Goal: Information Seeking & Learning: Check status

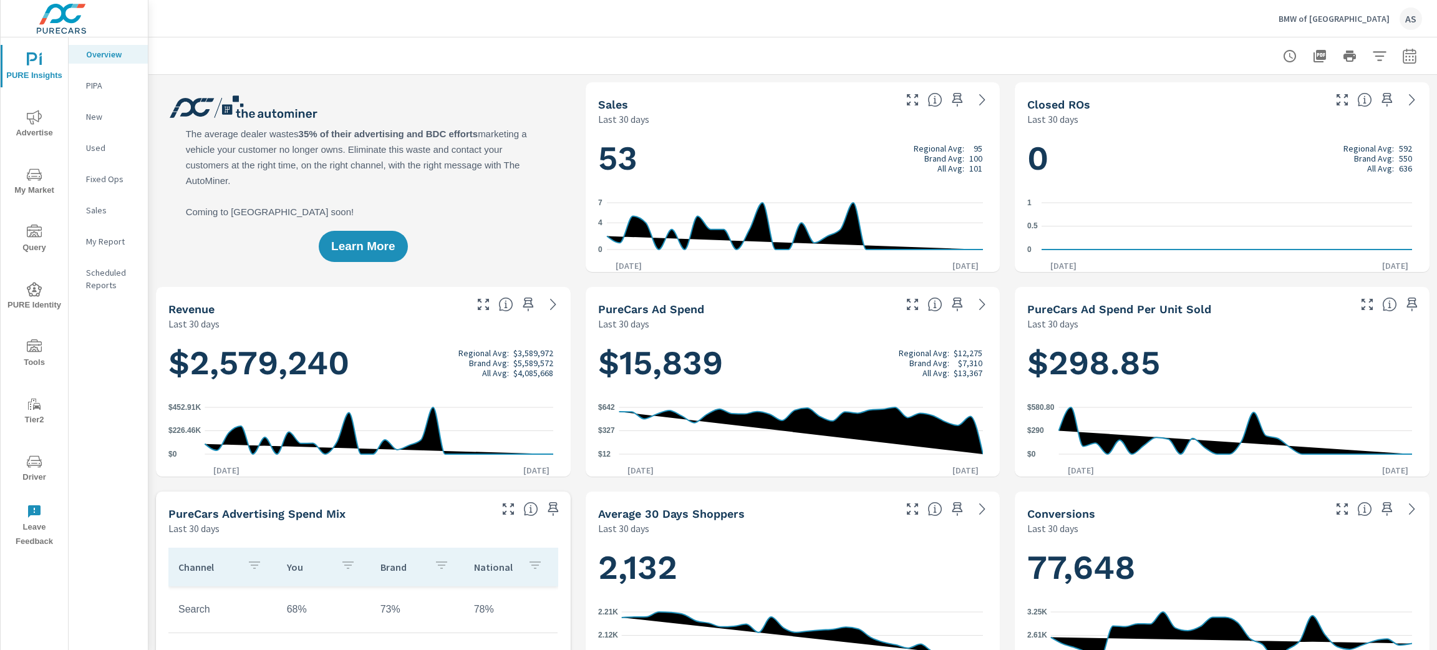
scroll to position [1, 0]
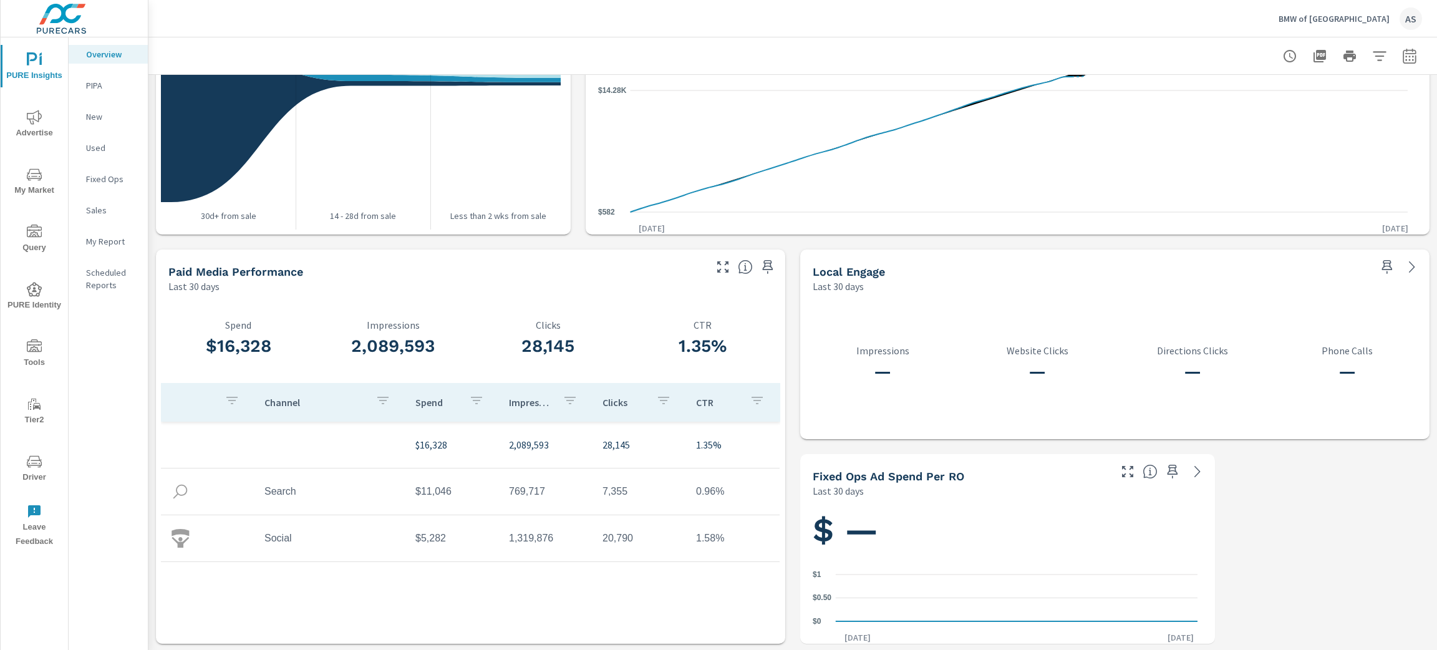
click at [1367, 20] on p "BMW of [GEOGRAPHIC_DATA]" at bounding box center [1334, 18] width 111 height 11
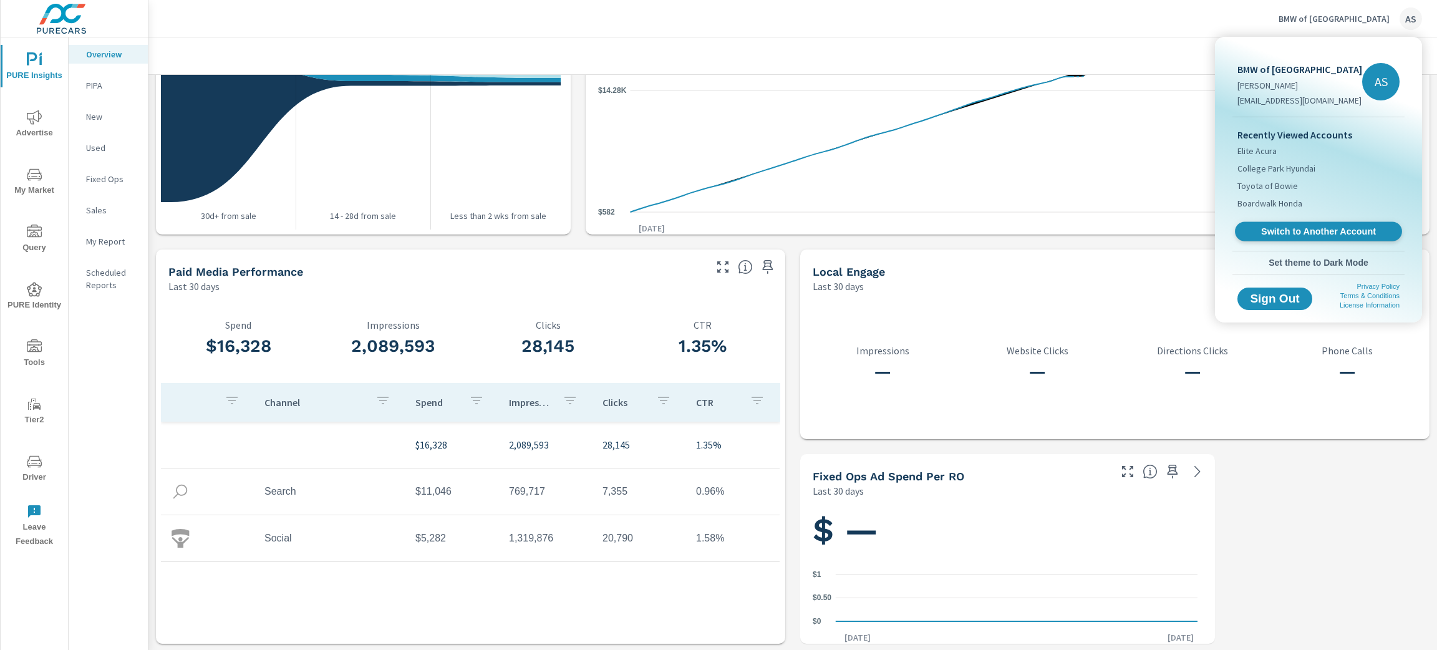
click at [1334, 233] on span "Switch to Another Account" at bounding box center [1318, 232] width 153 height 12
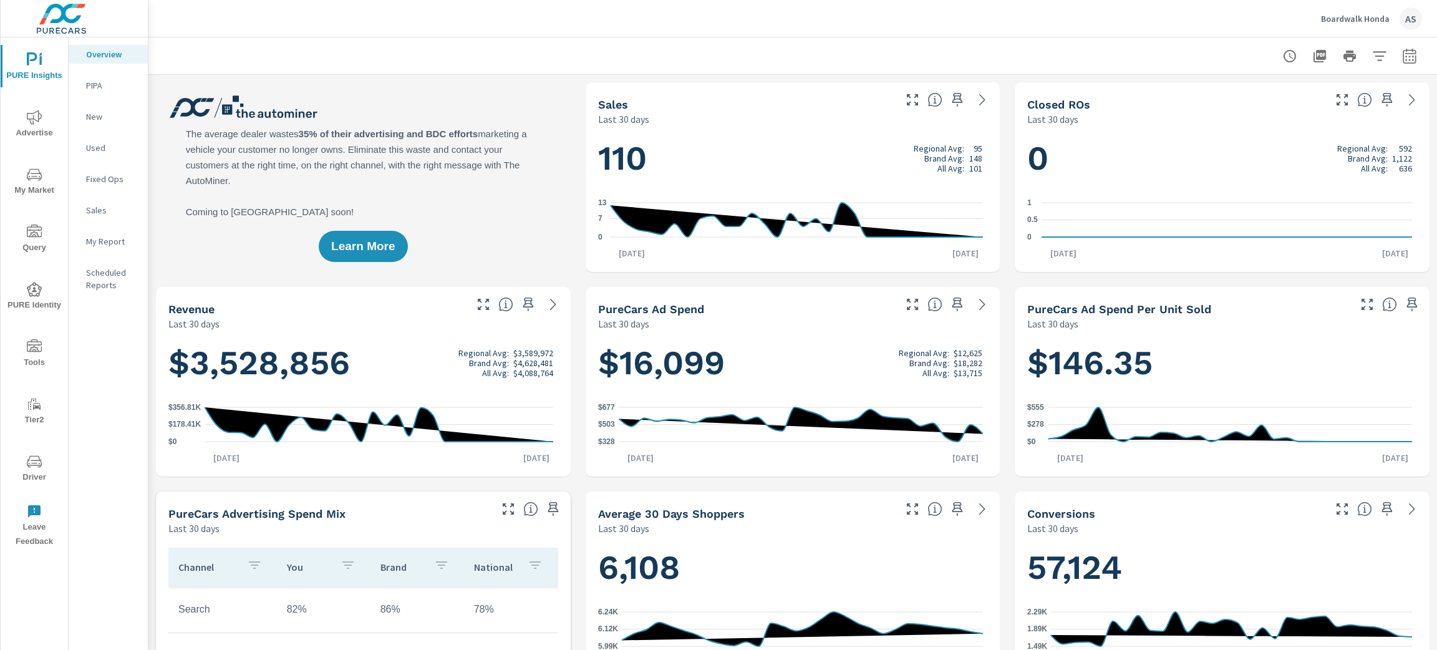
click at [39, 195] on span "My Market" at bounding box center [34, 182] width 60 height 31
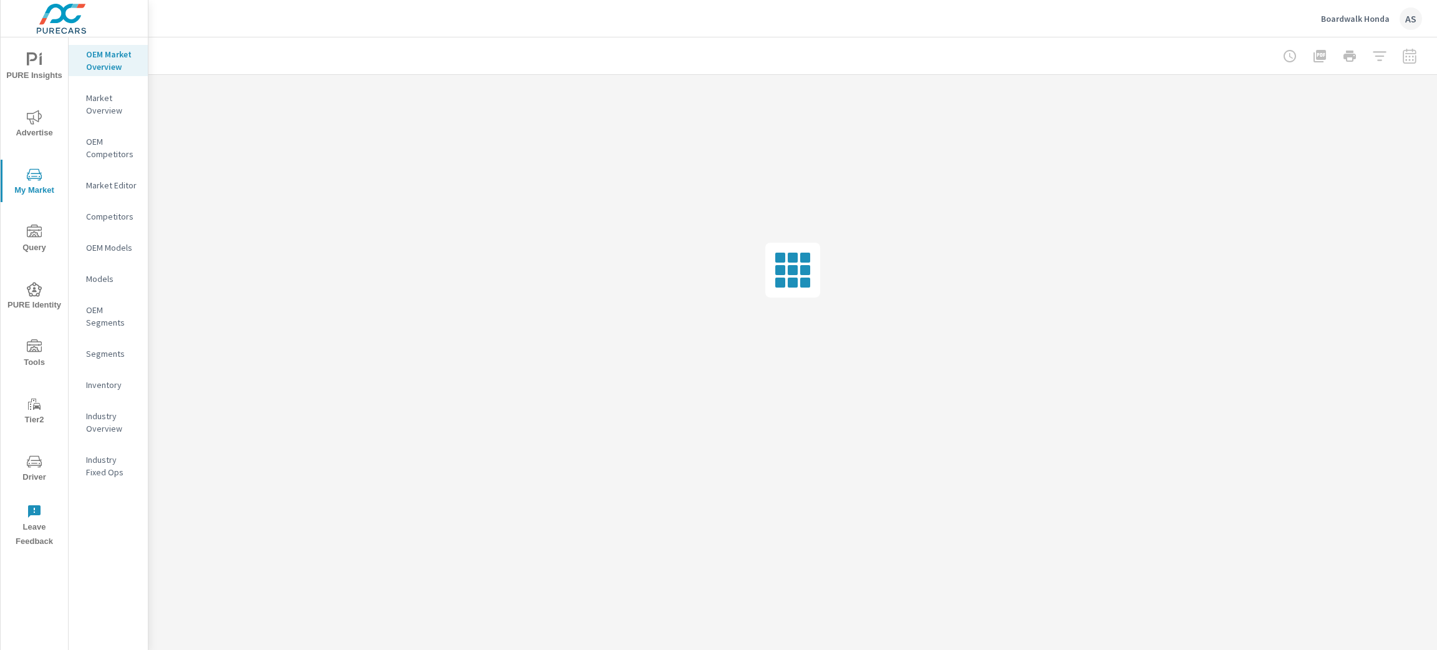
click at [125, 384] on p "Inventory" at bounding box center [112, 385] width 52 height 12
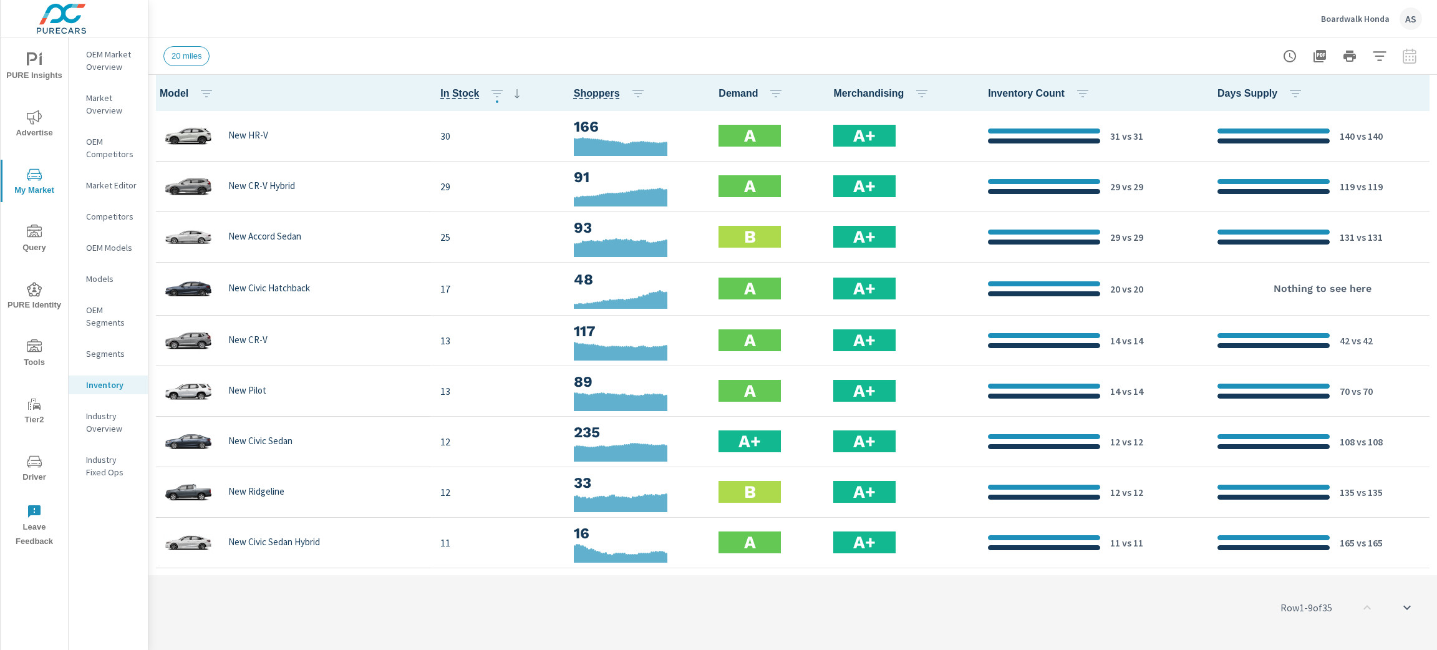
scroll to position [1, 0]
click at [1075, 92] on icon "button" at bounding box center [1082, 93] width 15 height 15
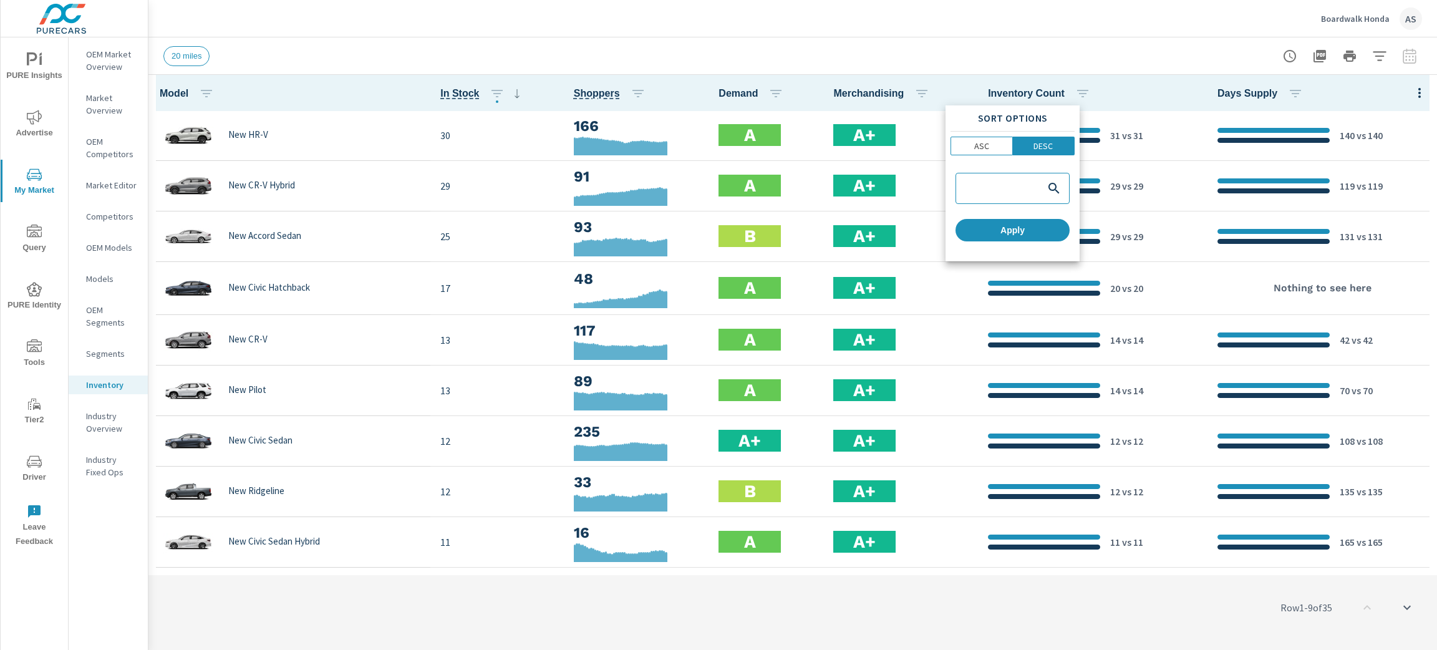
click at [1150, 52] on div at bounding box center [718, 325] width 1437 height 650
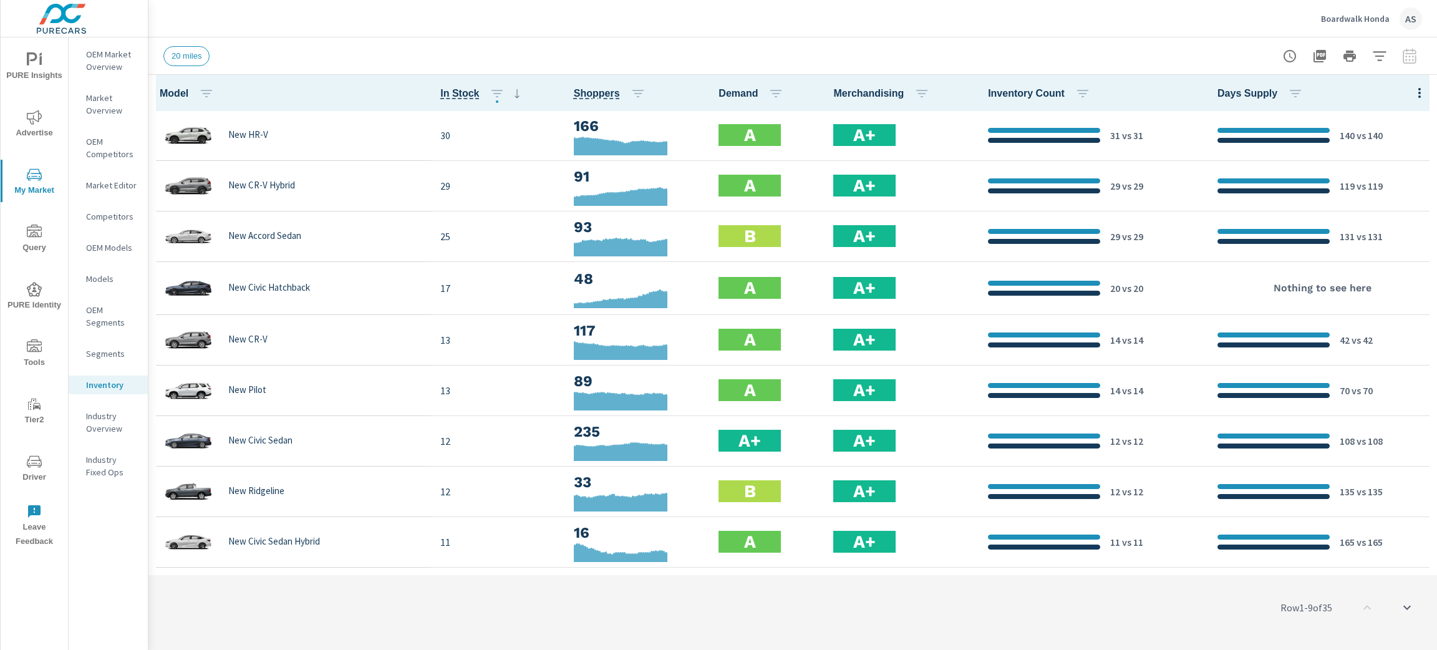
click at [1378, 55] on icon "button" at bounding box center [1379, 55] width 13 height 9
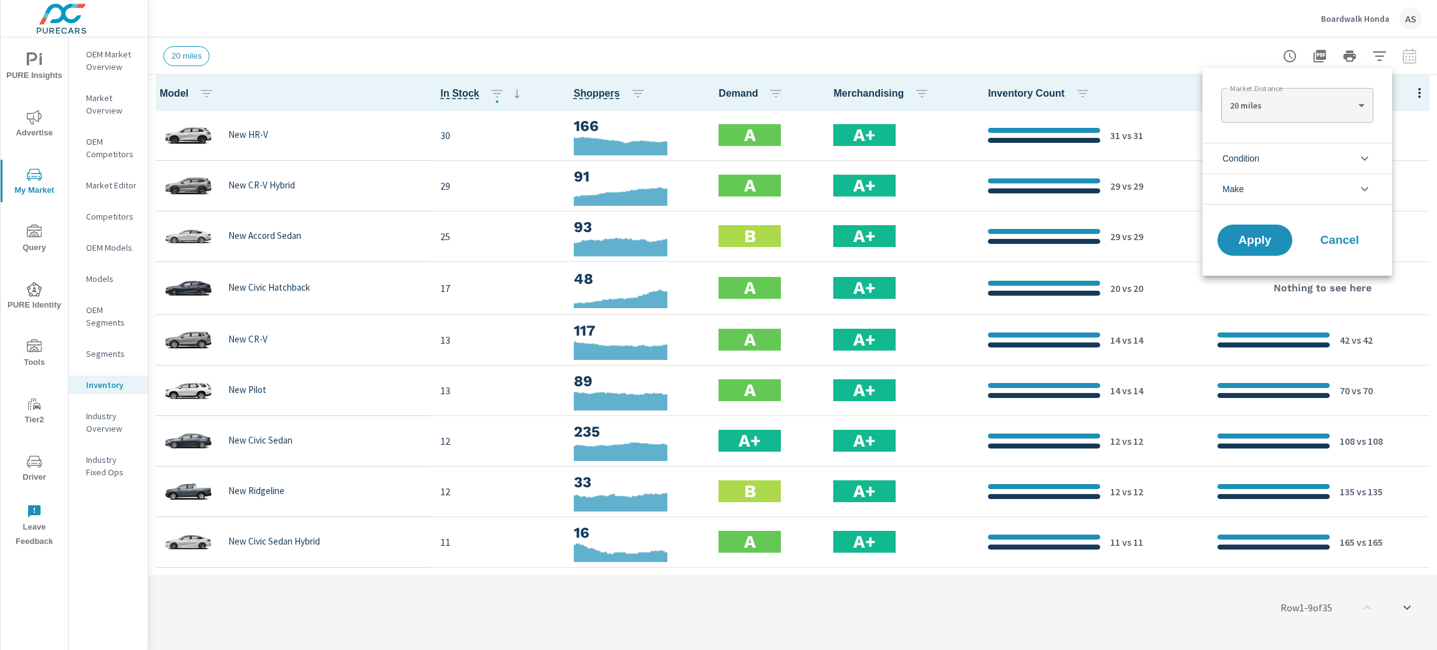
click at [1363, 155] on icon "filter options" at bounding box center [1364, 158] width 15 height 15
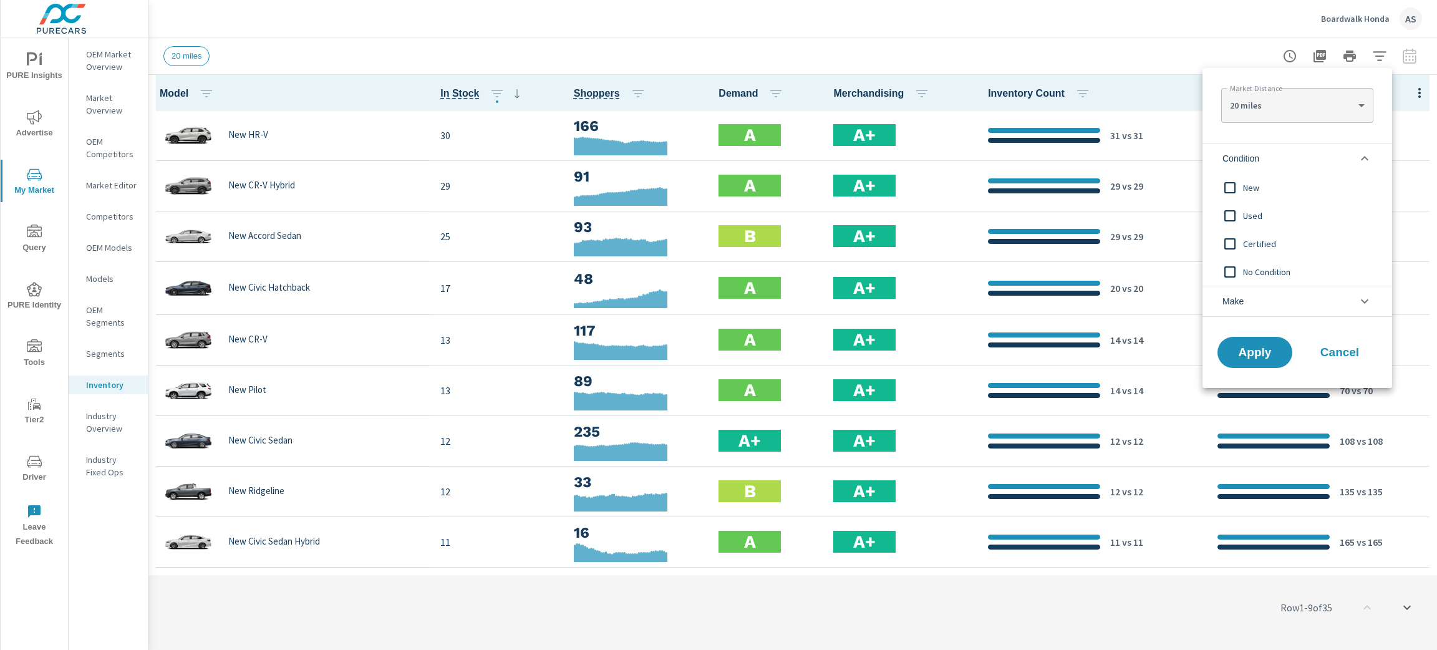
click at [1363, 155] on icon "filter options" at bounding box center [1364, 158] width 15 height 15
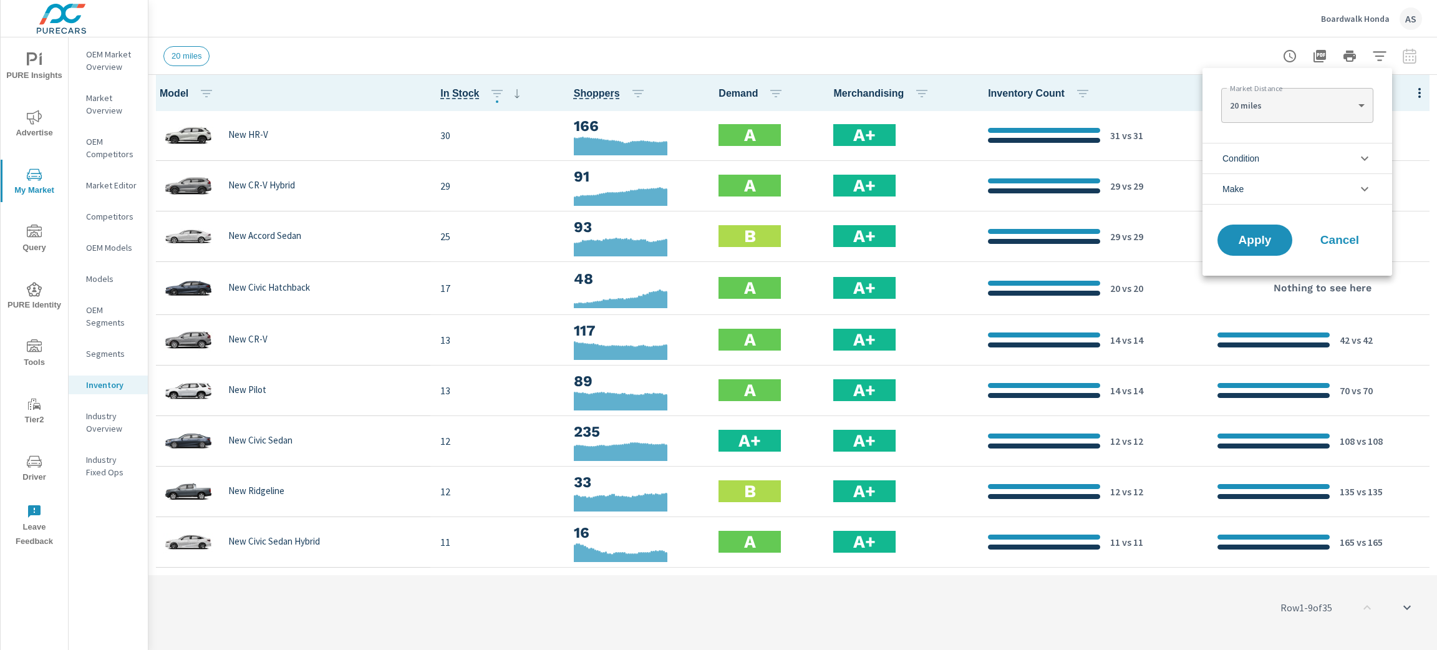
click at [1181, 39] on div at bounding box center [718, 325] width 1437 height 650
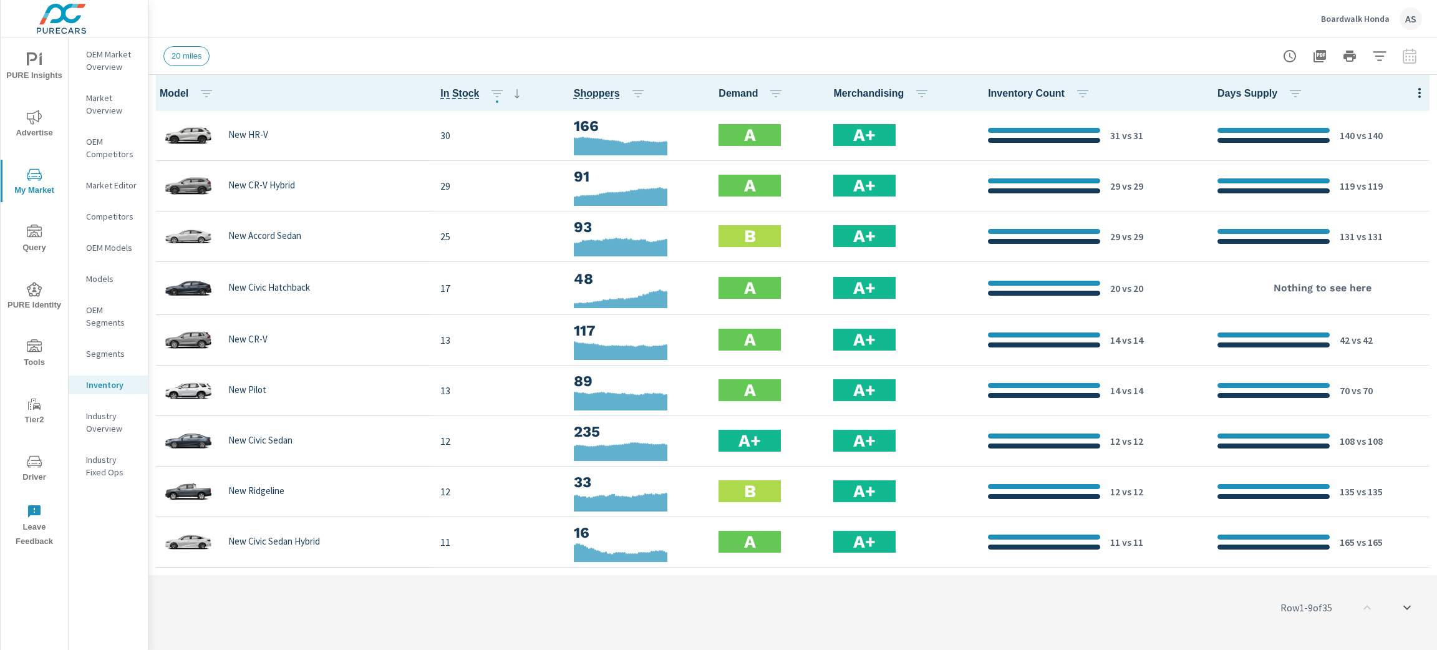
click at [1412, 90] on icon "button" at bounding box center [1419, 92] width 15 height 15
click at [1401, 288] on span "Customize columns..." at bounding box center [1379, 289] width 79 height 12
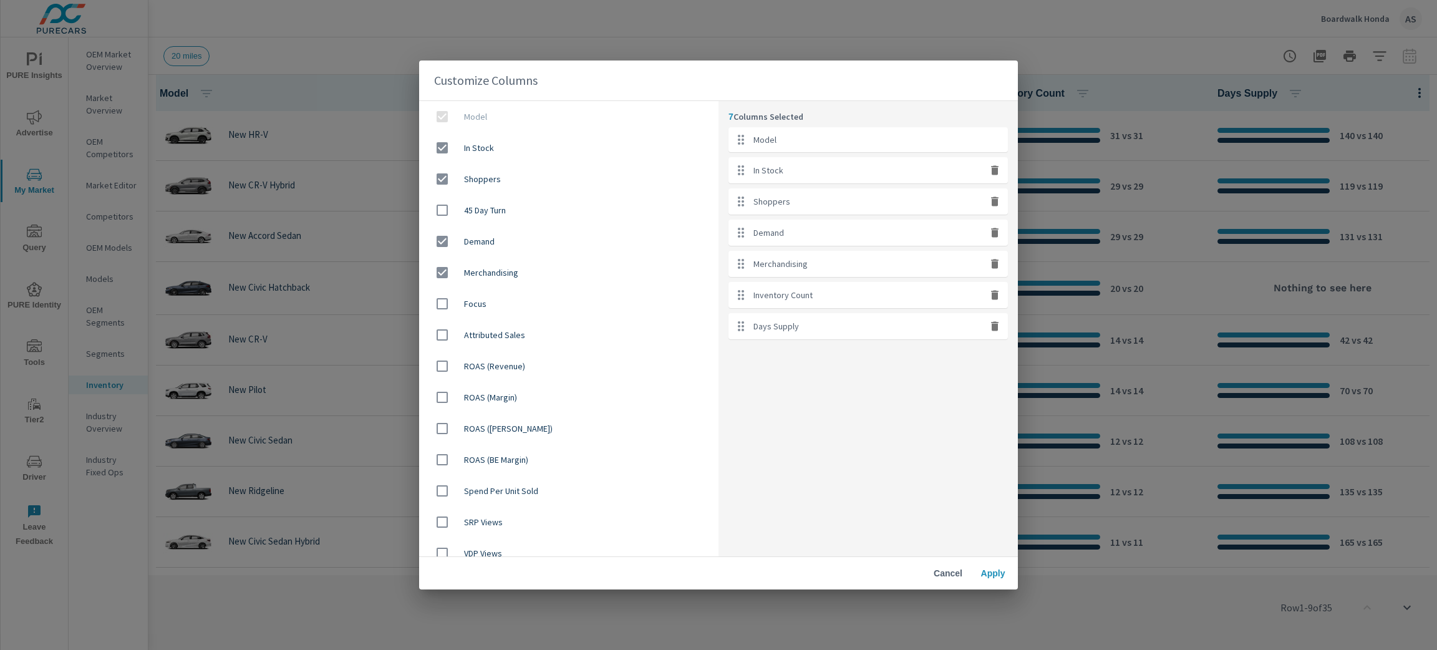
click at [989, 294] on icon "button" at bounding box center [995, 295] width 12 height 12
checkbox input "false"
click at [989, 291] on icon "button" at bounding box center [995, 295] width 12 height 12
checkbox input "false"
click at [442, 212] on input "checkbox" at bounding box center [442, 210] width 26 height 26
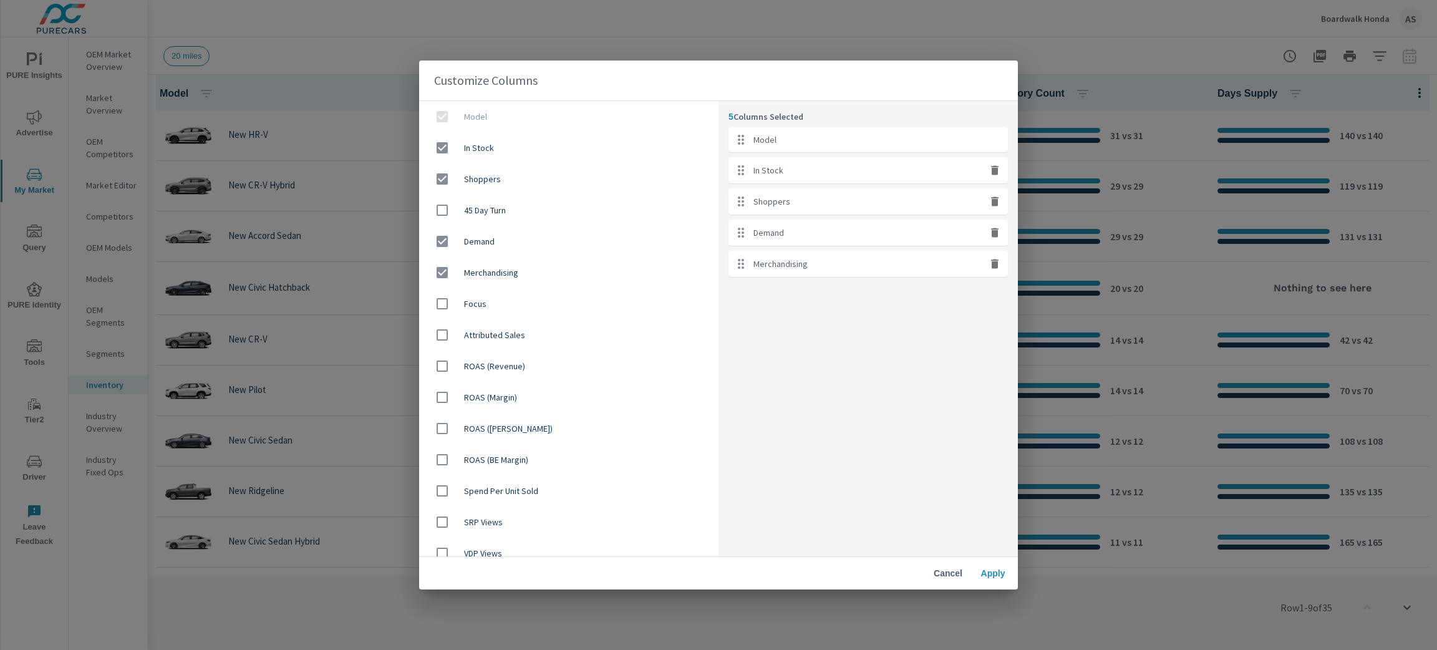
checkbox input "true"
click at [800, 299] on ul "Model In Stock Shoppers Demand Merchandising 45 Day Turn" at bounding box center [868, 217] width 279 height 181
drag, startPoint x: 800, startPoint y: 296, endPoint x: 782, endPoint y: 294, distance: 18.2
click at [815, 274] on ul "Model In Stock Shoppers Demand Merchandising 45 Day Turn" at bounding box center [868, 217] width 279 height 181
drag, startPoint x: 740, startPoint y: 298, endPoint x: 747, endPoint y: 224, distance: 74.5
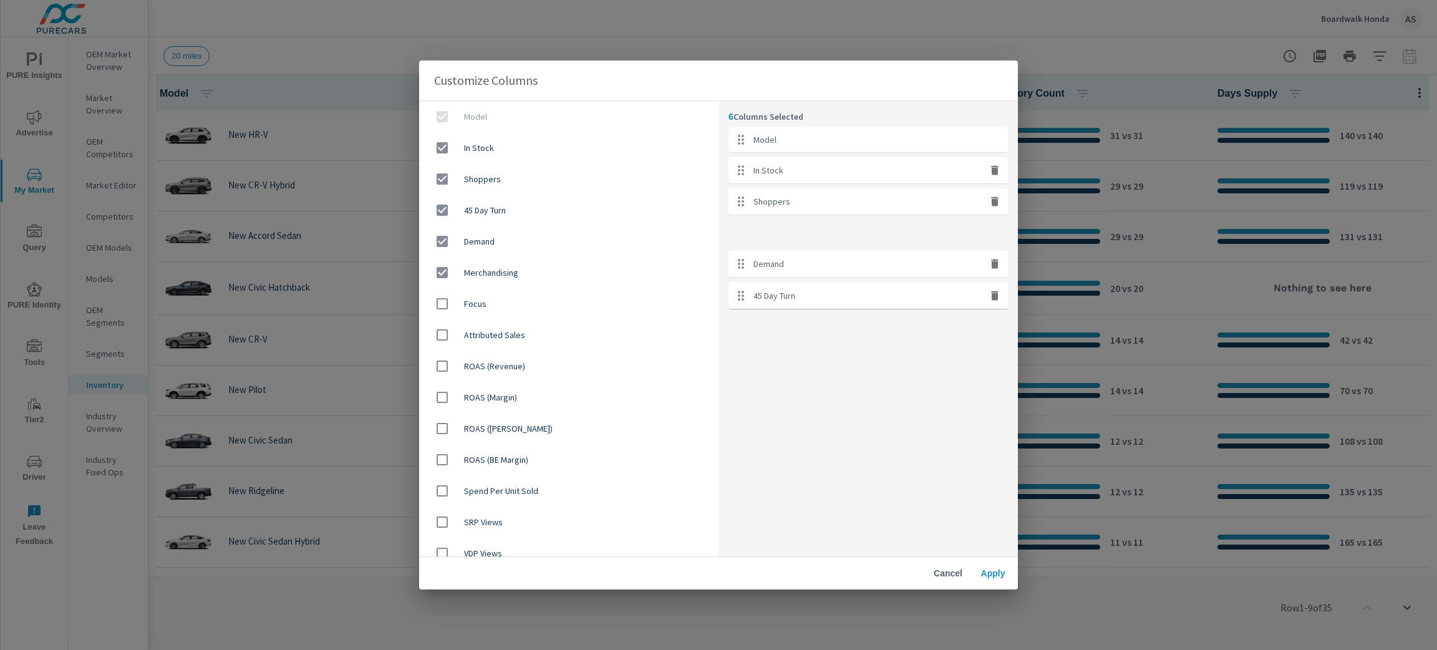
click at [747, 224] on ul "Model In Stock Shoppers Demand Merchandising 45 Day Turn" at bounding box center [868, 217] width 279 height 181
click at [994, 296] on icon "button" at bounding box center [994, 295] width 7 height 9
checkbox input "false"
click at [994, 296] on div "5 Columns Selected Model In Stock Shoppers 45 Day Turn Demand" at bounding box center [868, 328] width 299 height 455
click at [780, 419] on div "5 Columns Selected Model In Stock Shoppers 45 Day Turn Demand" at bounding box center [868, 328] width 299 height 455
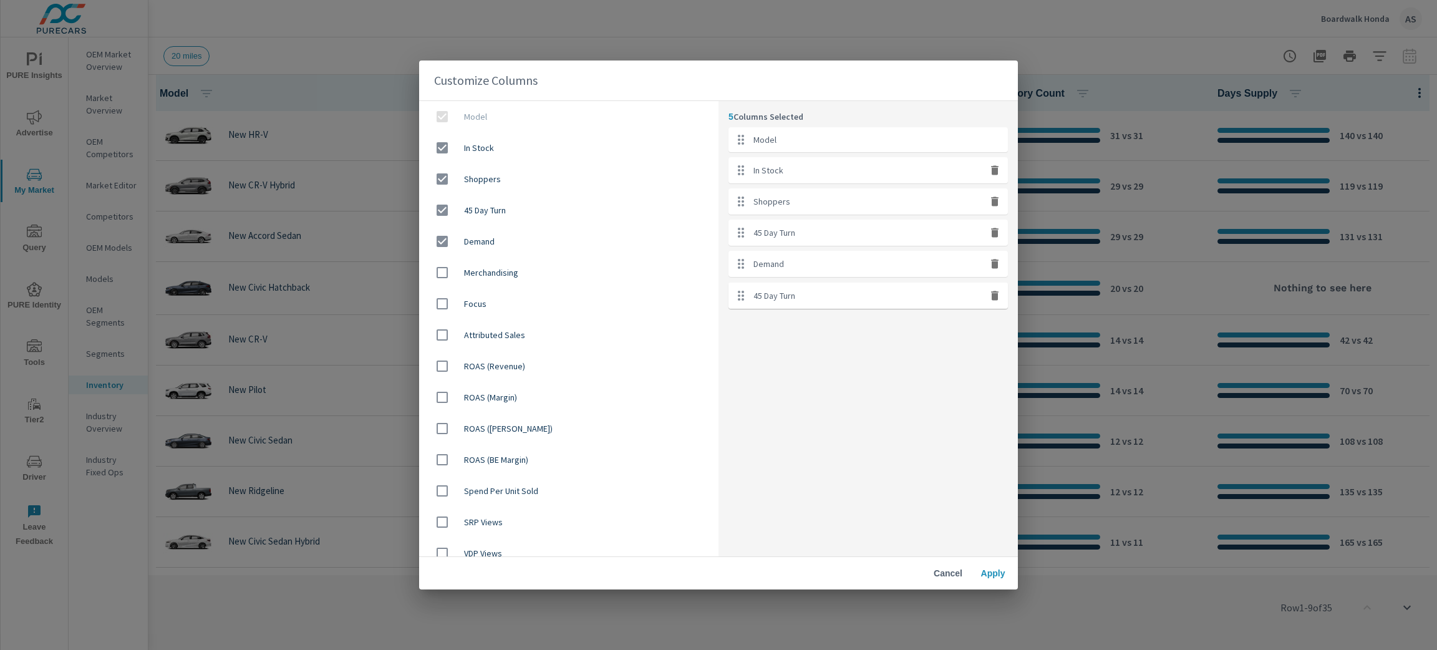
click at [992, 568] on span "Apply" at bounding box center [993, 573] width 30 height 11
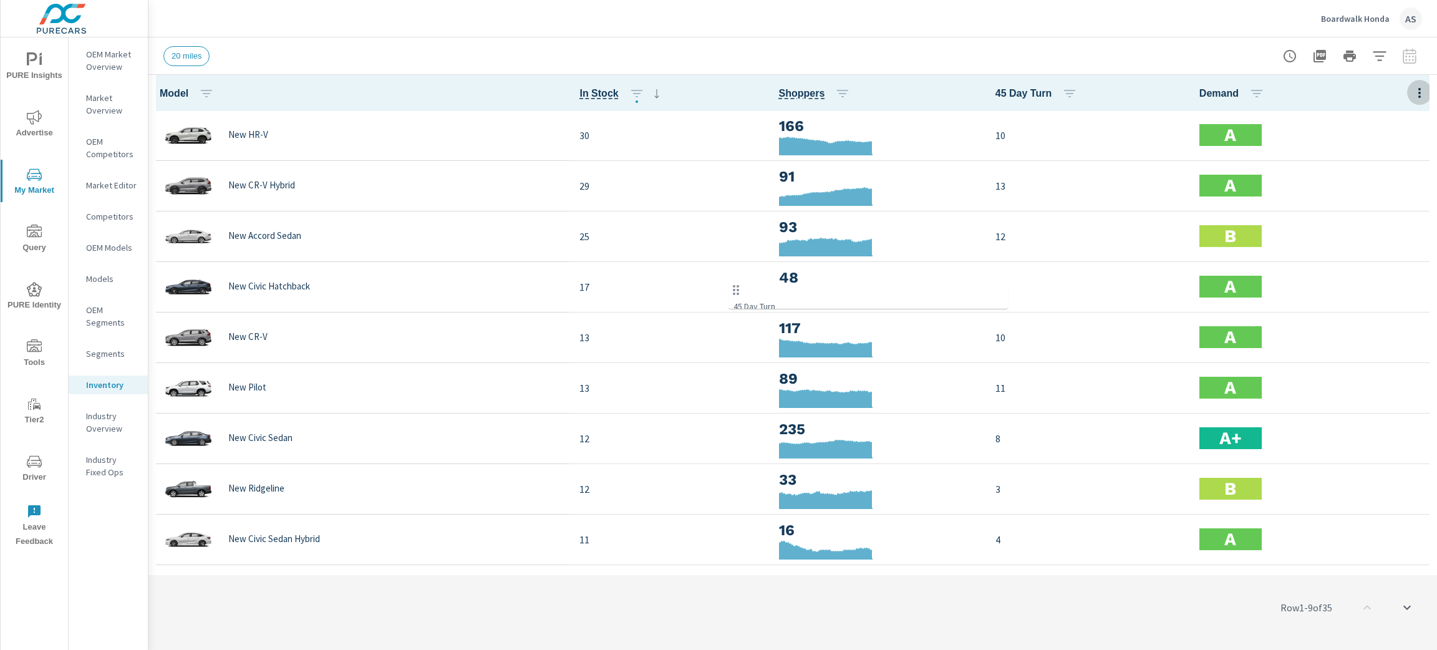
click at [1412, 99] on icon "button" at bounding box center [1419, 92] width 15 height 15
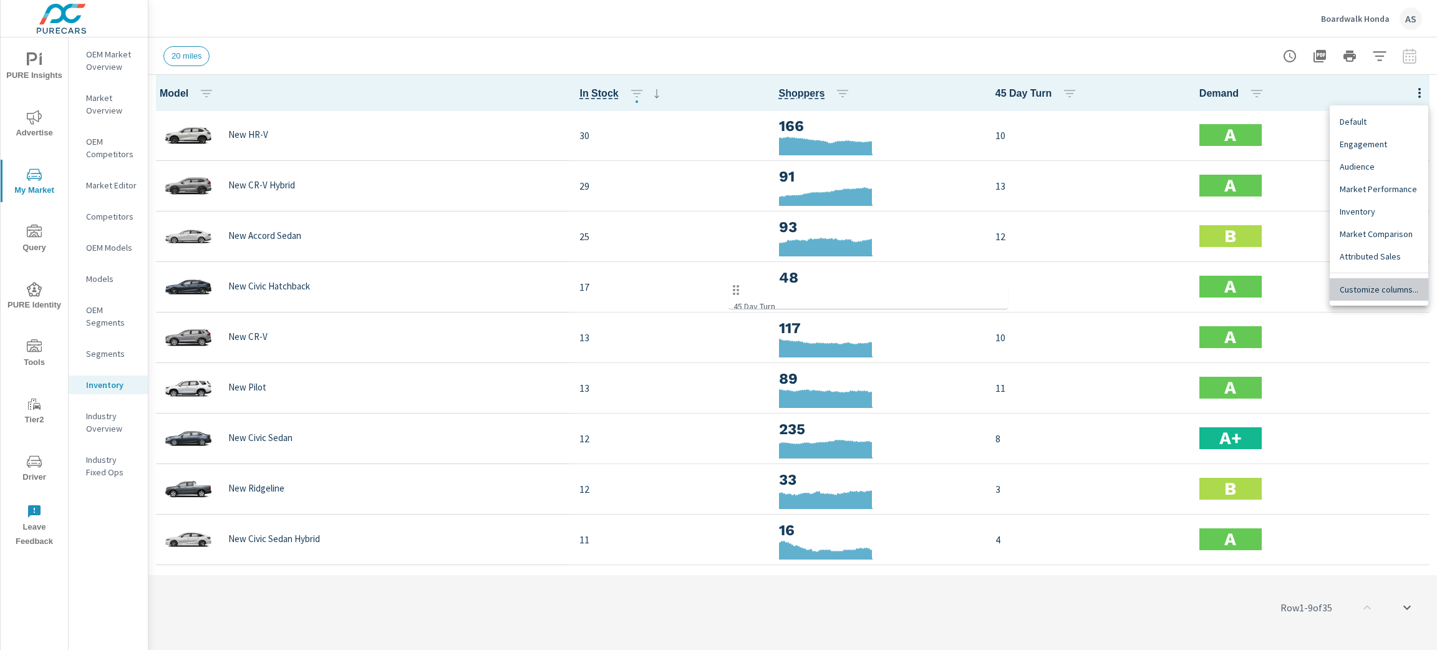
click at [1393, 284] on span "Customize columns..." at bounding box center [1379, 289] width 79 height 12
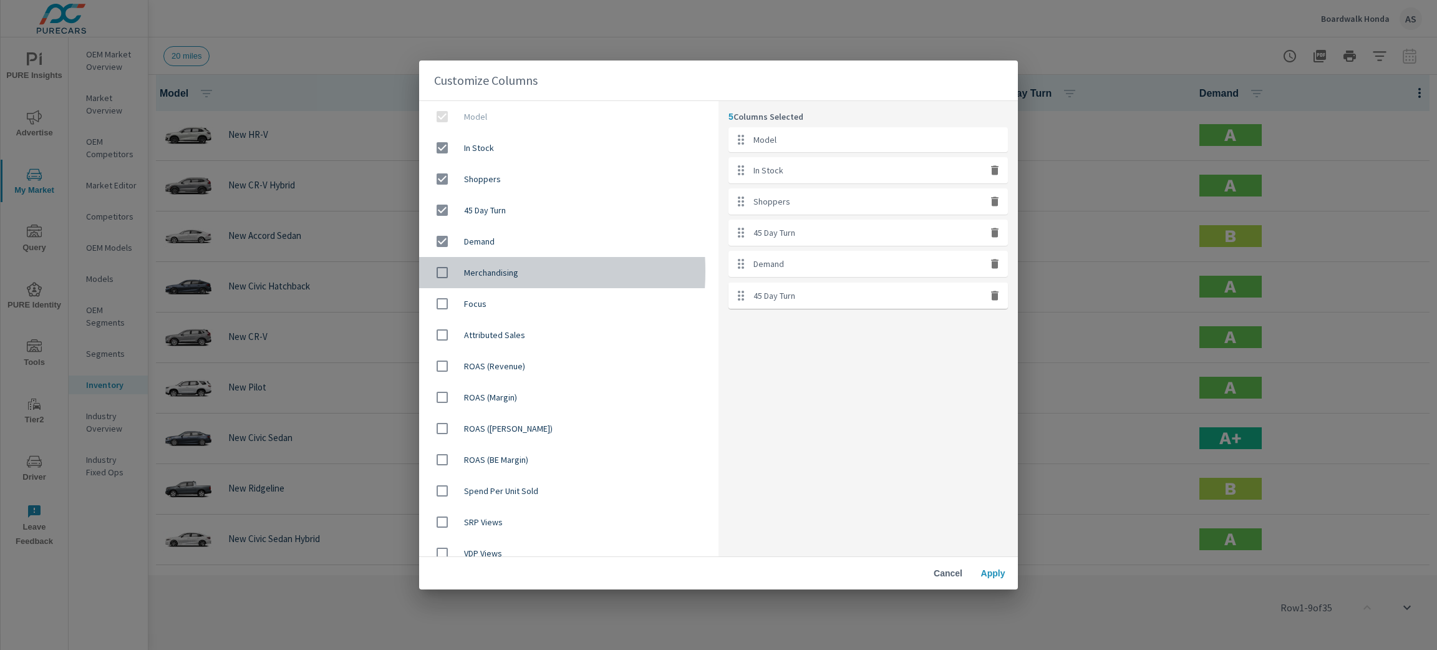
click at [444, 271] on input "checkbox" at bounding box center [442, 272] width 26 height 26
checkbox input "true"
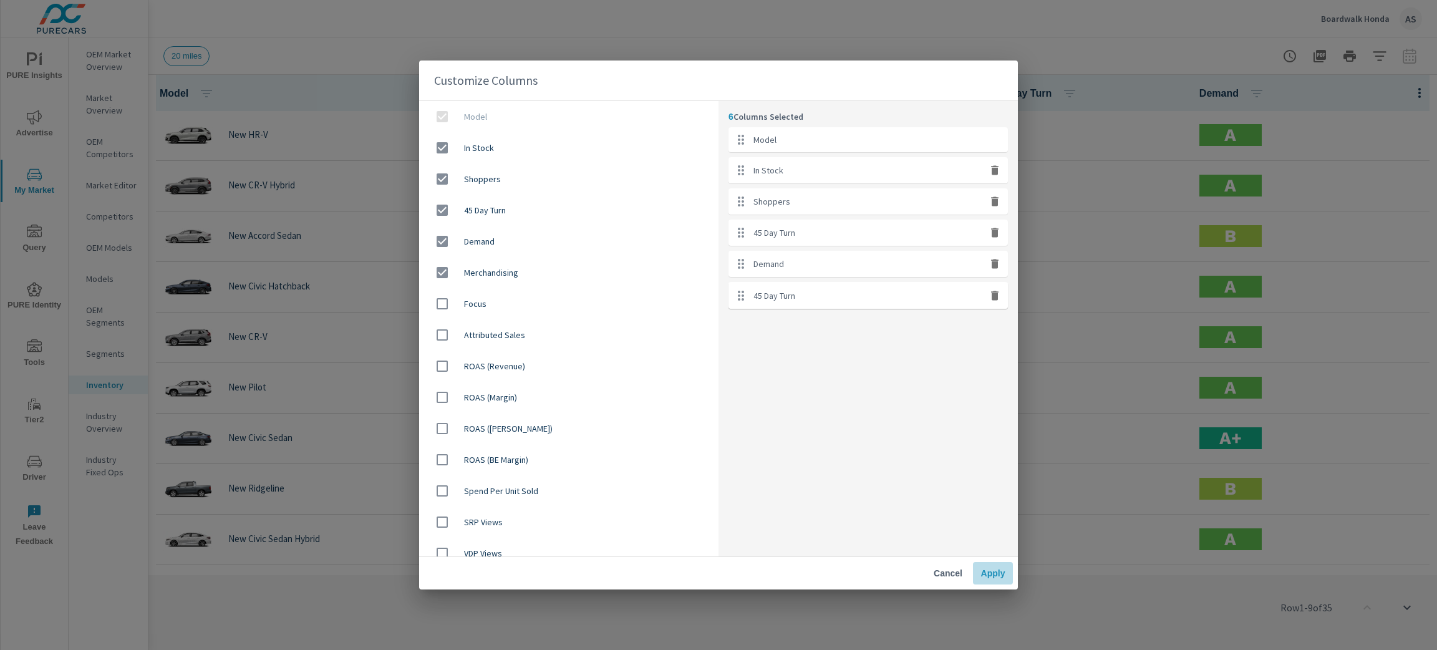
click at [1004, 575] on span "Apply" at bounding box center [993, 573] width 30 height 11
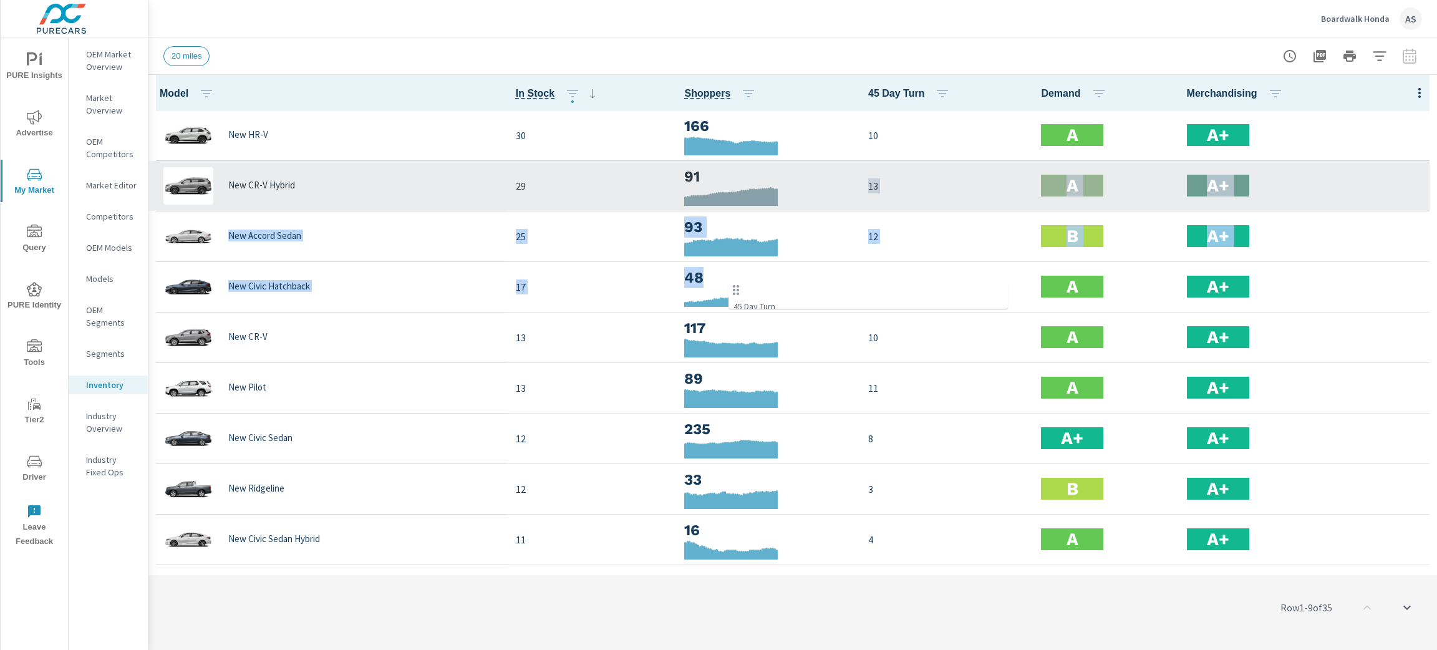
drag, startPoint x: 740, startPoint y: 301, endPoint x: 791, endPoint y: 191, distance: 121.7
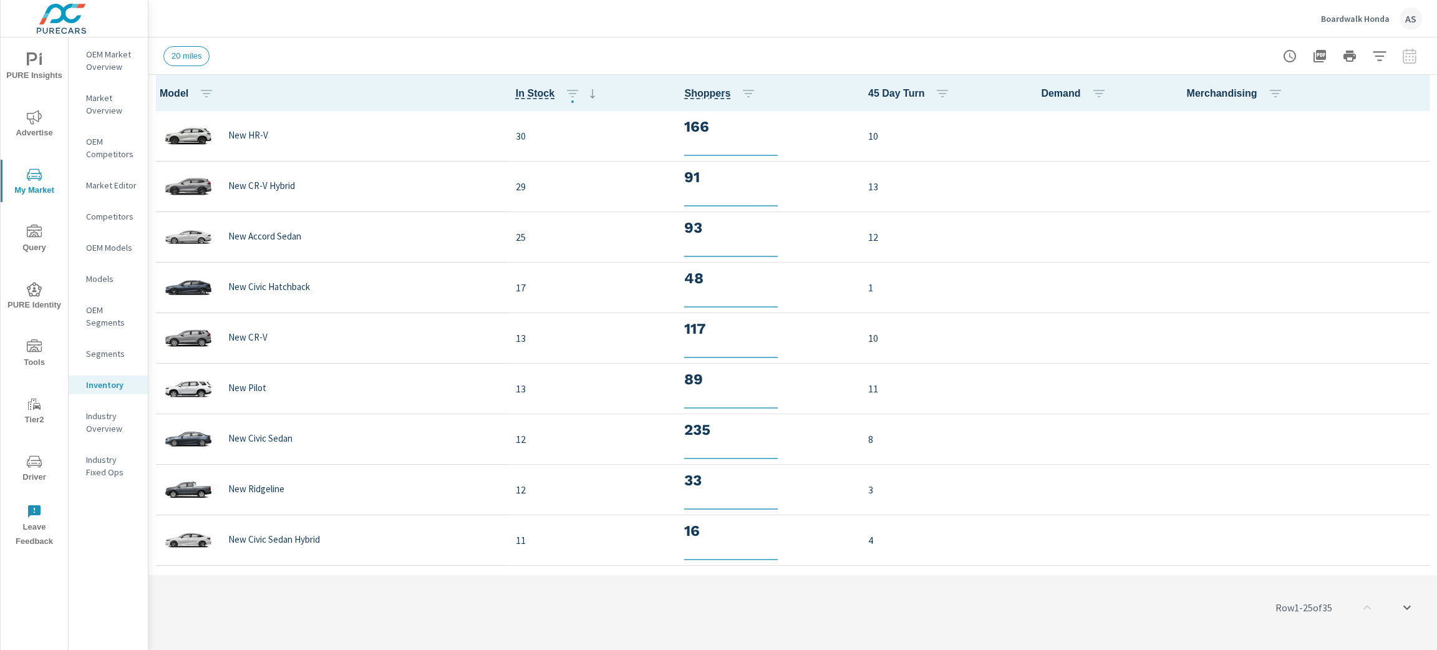
scroll to position [1, 0]
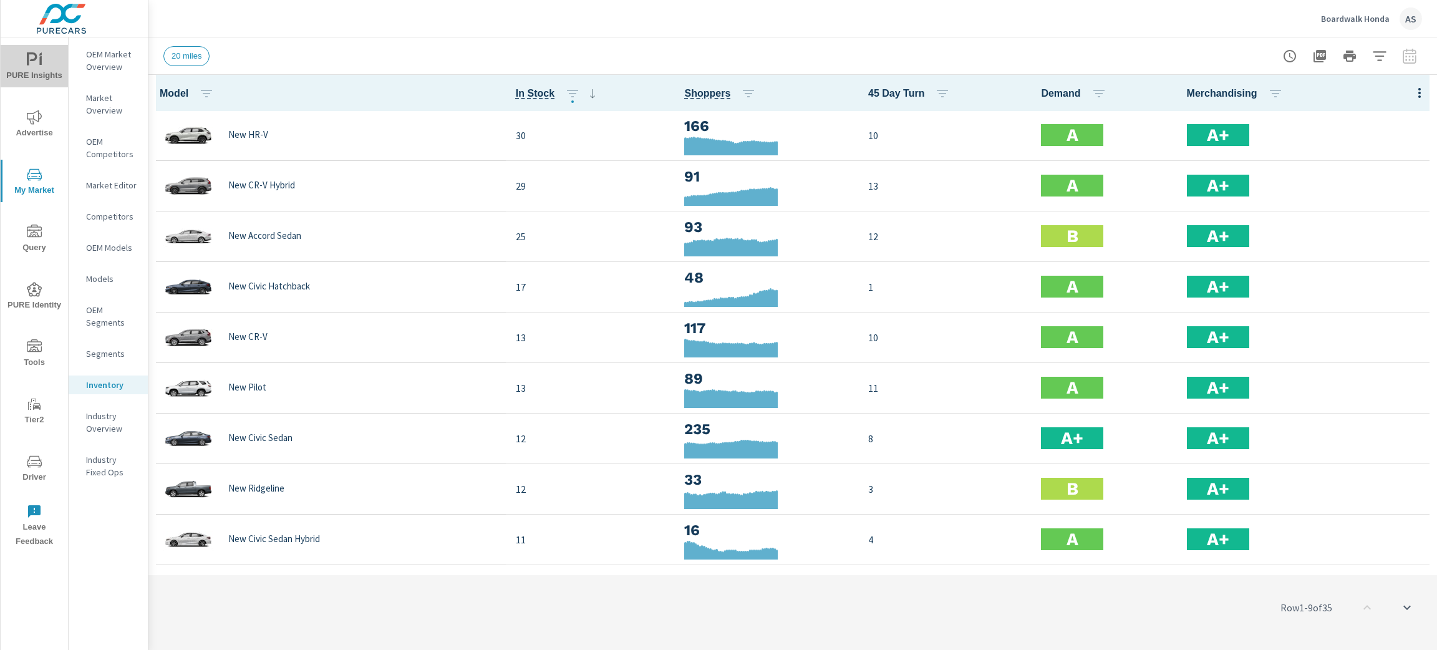
click at [20, 52] on span "PURE Insights" at bounding box center [34, 67] width 60 height 31
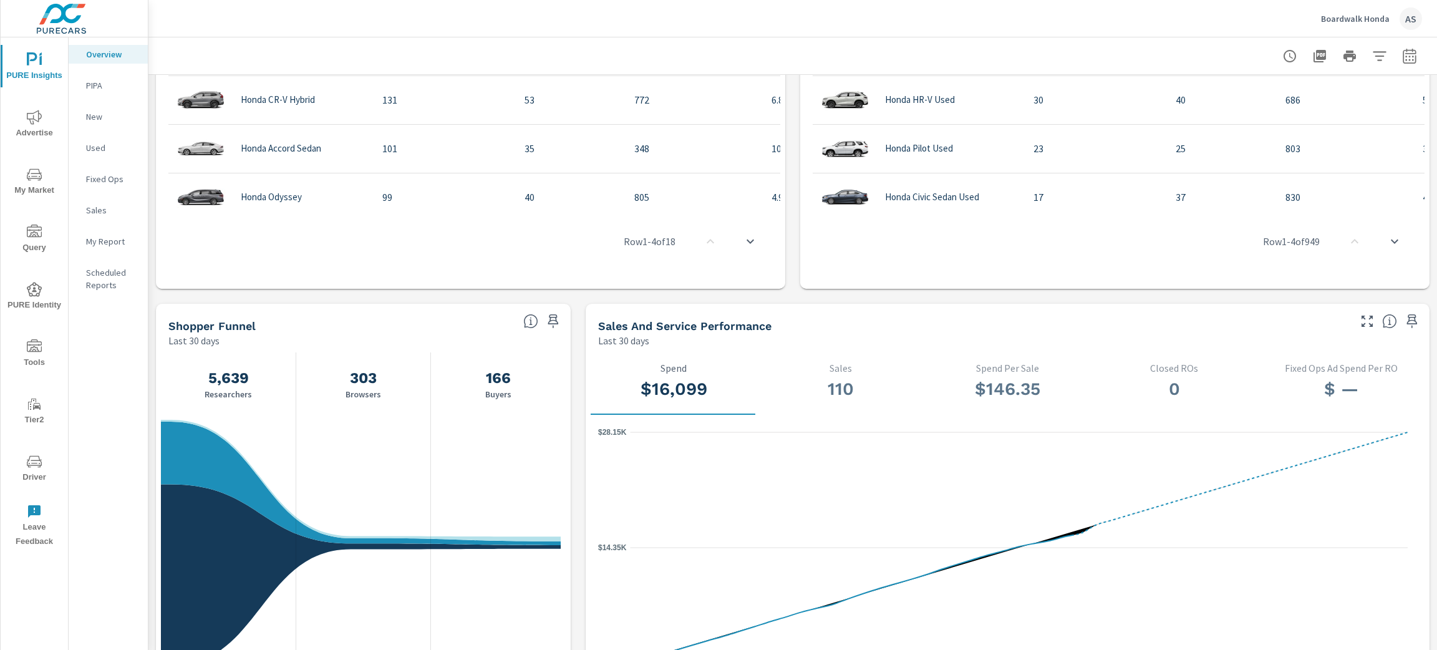
scroll to position [1122, 0]
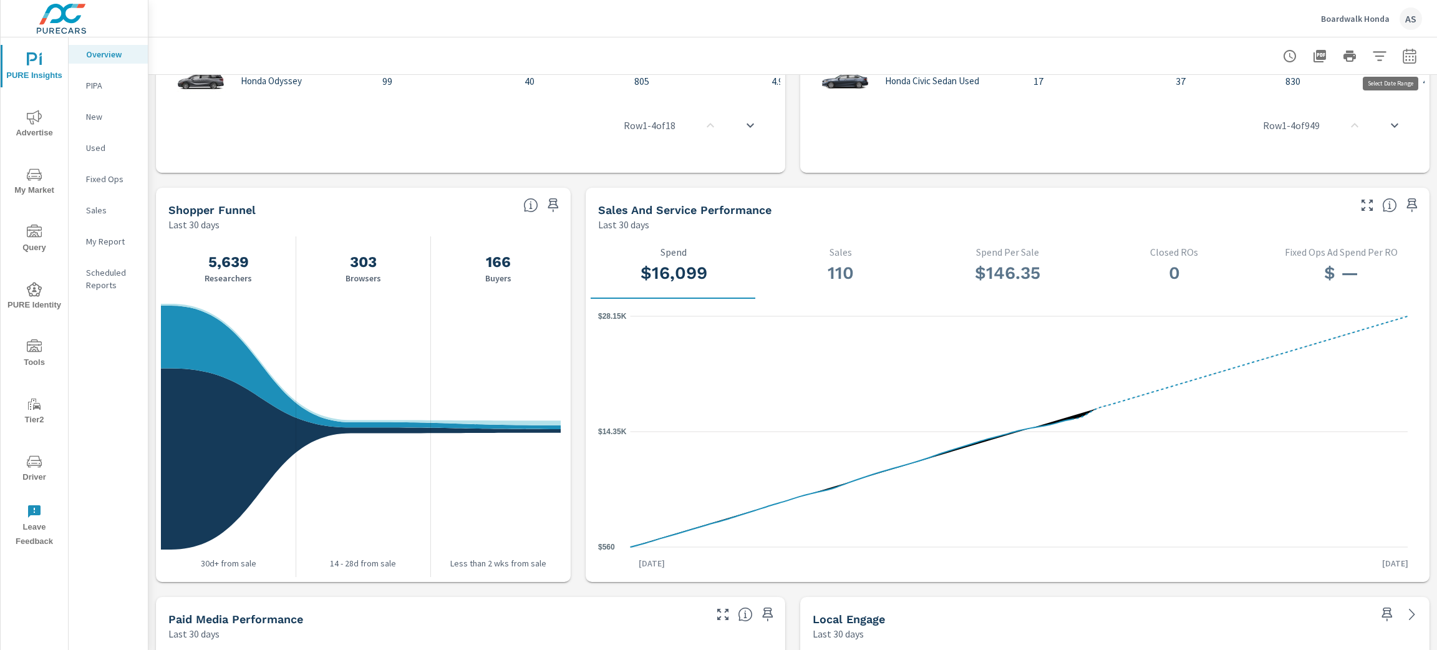
click at [1402, 55] on icon "button" at bounding box center [1409, 56] width 15 height 15
select select "Last 30 days"
click at [1259, 138] on p "+ Add comparison" at bounding box center [1308, 140] width 160 height 15
select select "Previous period"
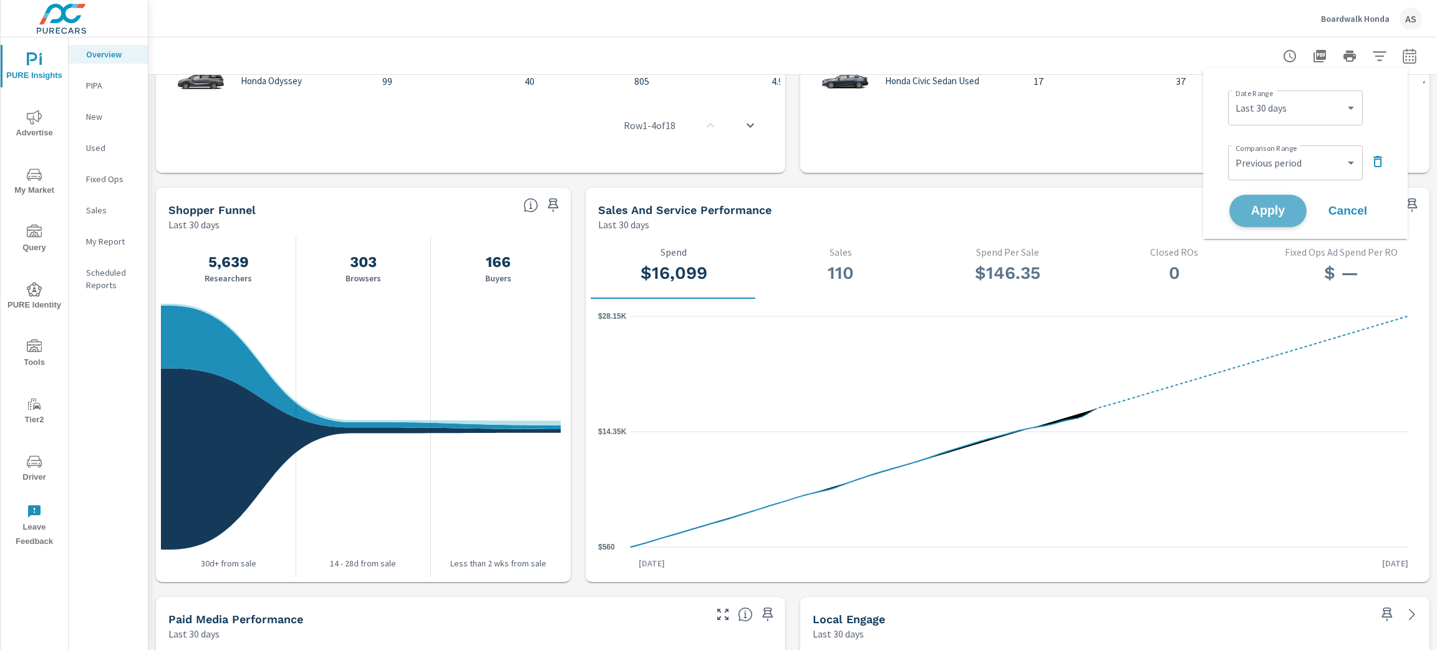
click at [1267, 212] on span "Apply" at bounding box center [1267, 211] width 51 height 12
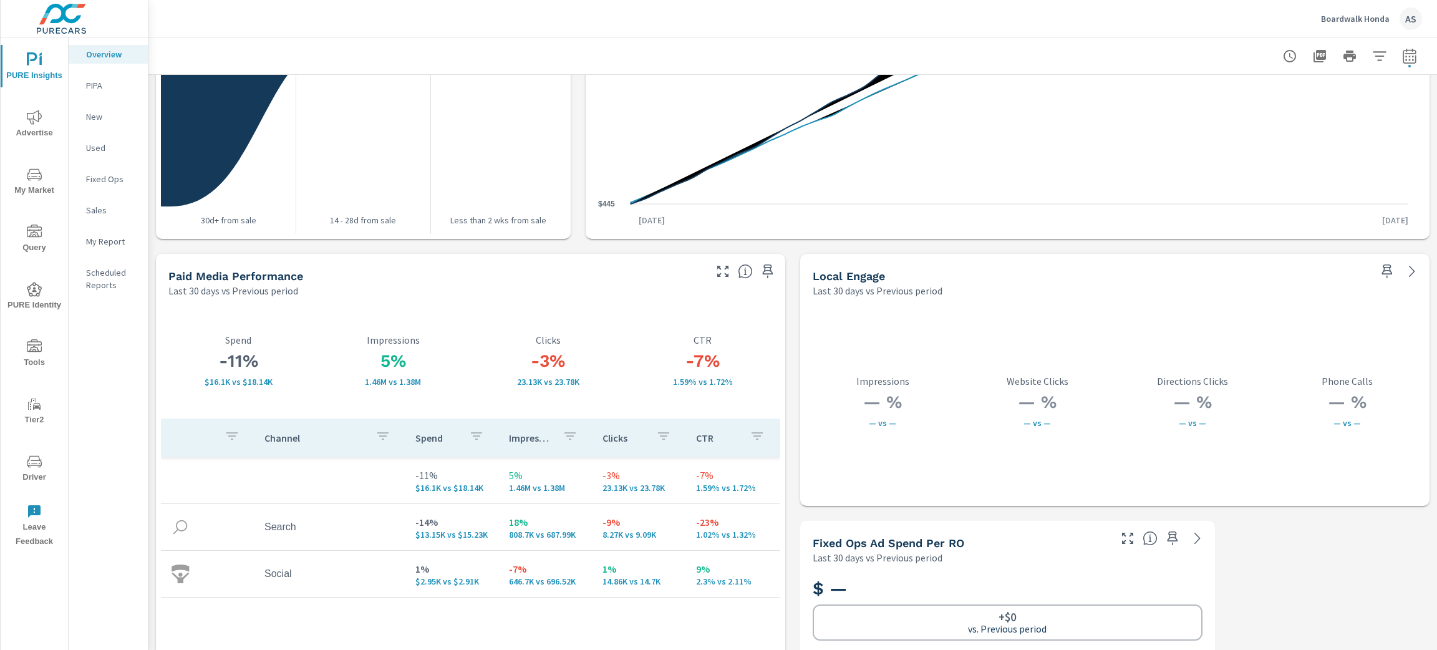
scroll to position [2058, 0]
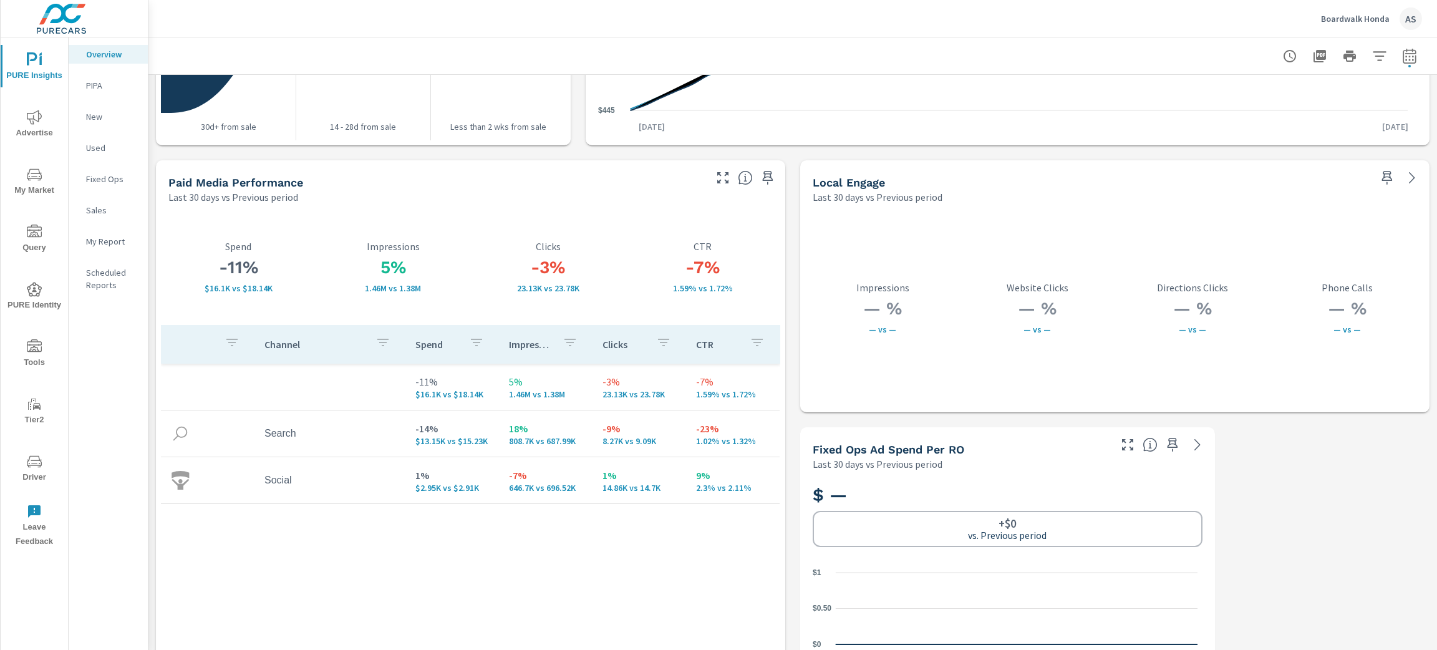
click at [1406, 63] on div at bounding box center [1349, 56] width 145 height 25
click at [1402, 62] on button "button" at bounding box center [1409, 56] width 25 height 25
select select "Last 30 days"
select select "Previous period"
click at [1383, 152] on div "Comparison Range Custom Previous period Previous month Previous year ​" at bounding box center [1308, 161] width 160 height 42
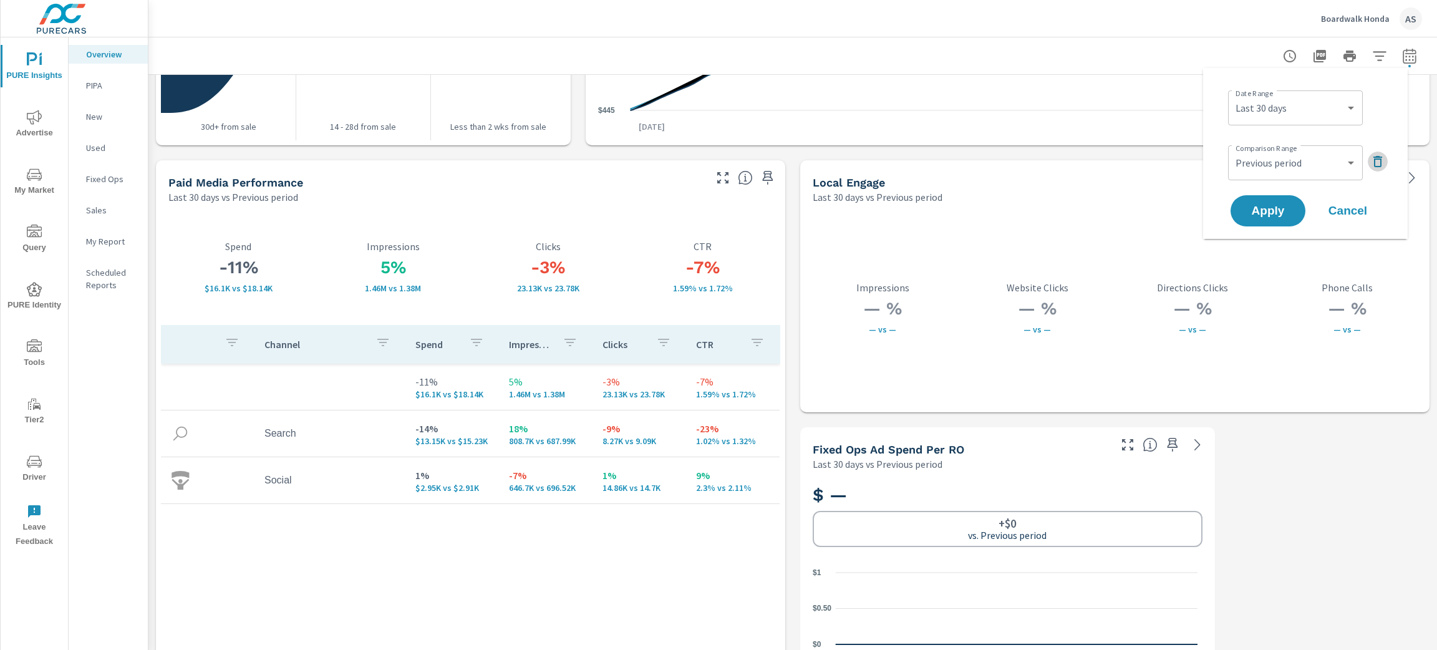
click at [1380, 162] on icon "button" at bounding box center [1377, 161] width 15 height 15
click at [1277, 179] on span "Apply" at bounding box center [1267, 176] width 51 height 12
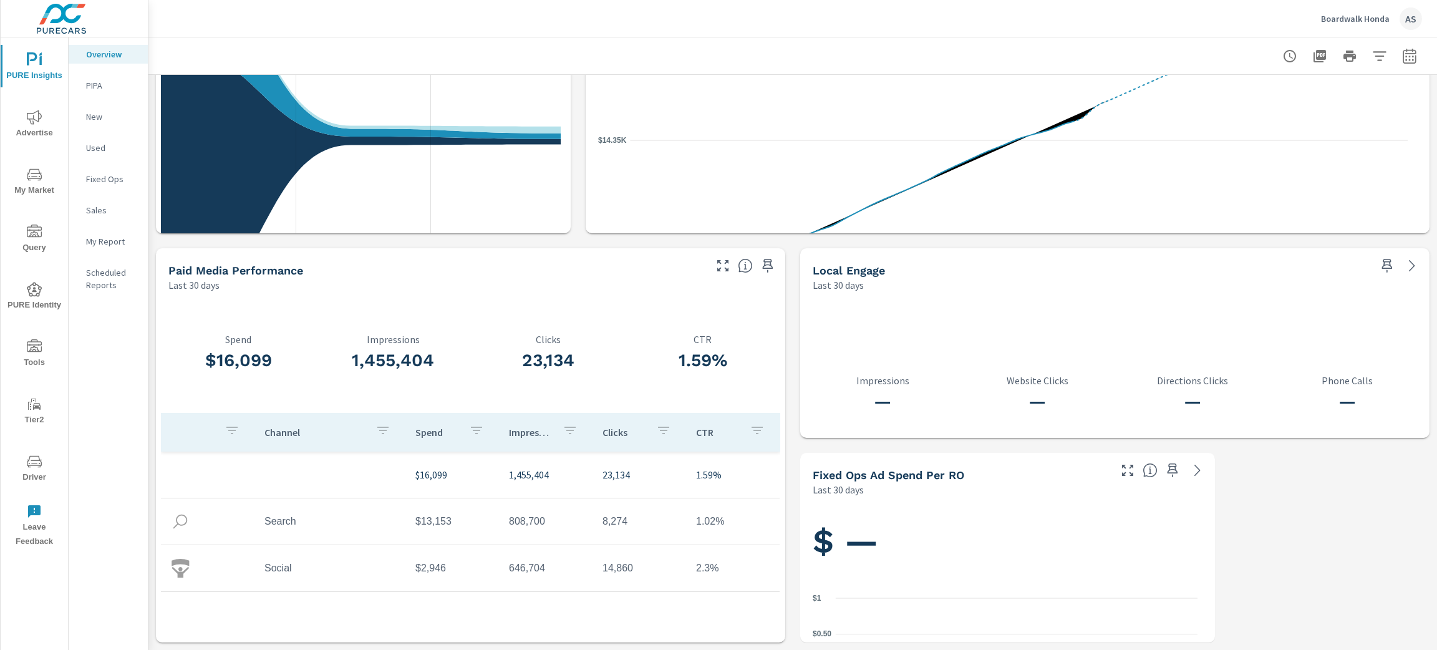
scroll to position [1469, 0]
